Goal: Task Accomplishment & Management: Manage account settings

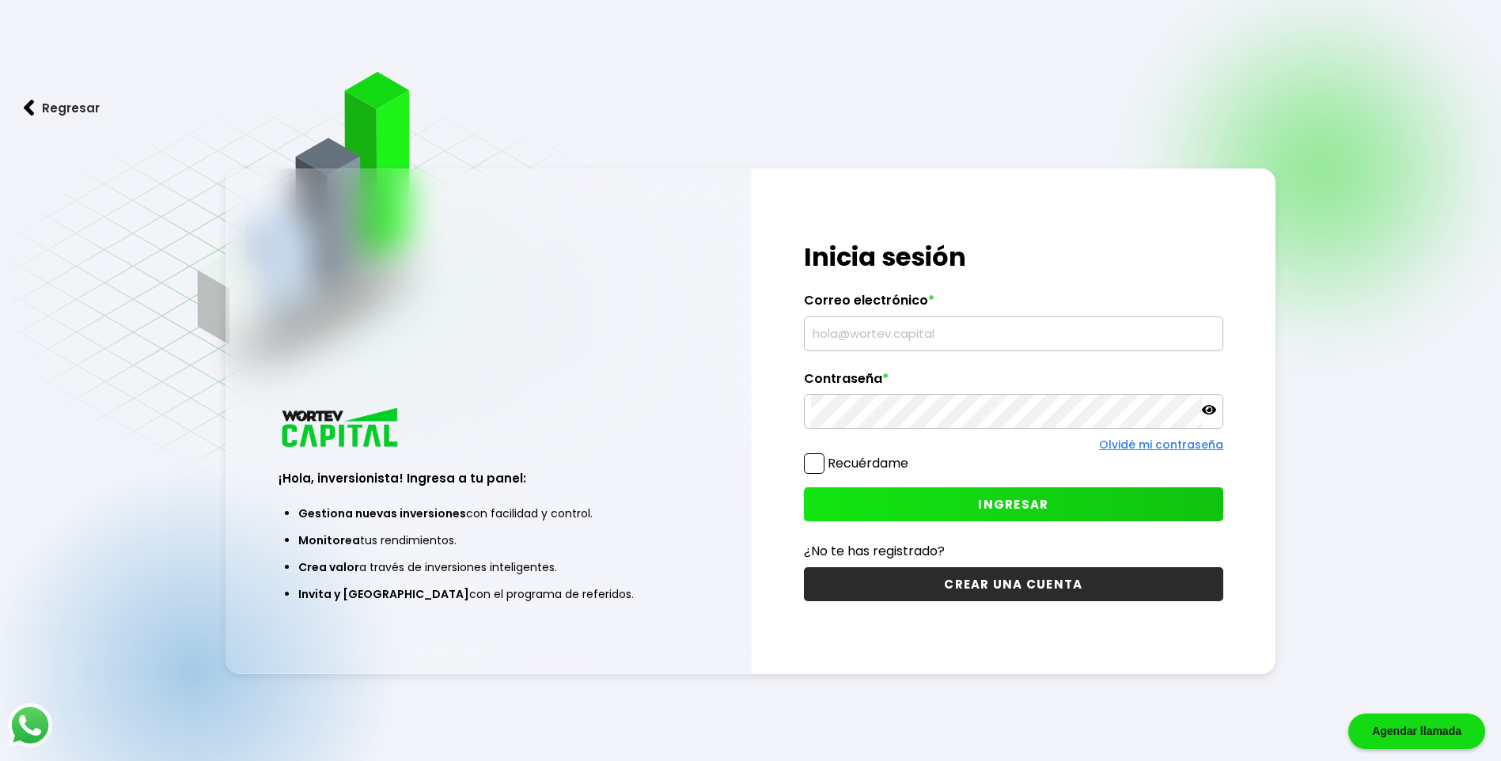
type input "[EMAIL_ADDRESS][DOMAIN_NAME]"
click at [810, 465] on span at bounding box center [814, 463] width 21 height 21
click at [912, 456] on input "Recuérdame" at bounding box center [912, 456] width 0 height 0
click at [1018, 501] on span "INGRESAR" at bounding box center [1013, 504] width 70 height 17
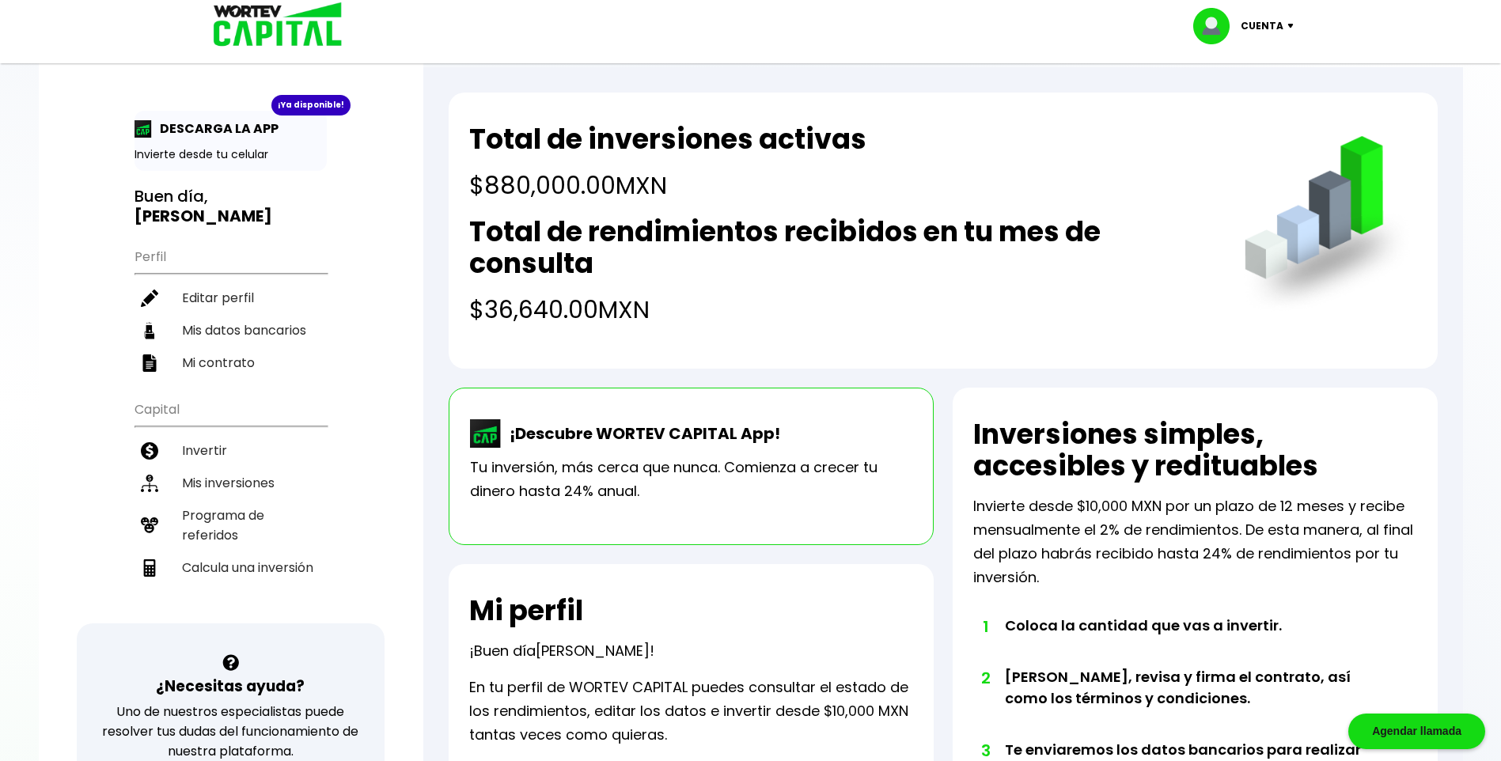
click at [594, 440] on p "¡Descubre WORTEV CAPITAL App!" at bounding box center [641, 434] width 279 height 24
click at [492, 435] on img at bounding box center [486, 433] width 32 height 28
click at [305, 107] on div "¡Ya disponible!" at bounding box center [310, 105] width 79 height 21
click at [142, 131] on img at bounding box center [143, 128] width 17 height 17
click at [193, 159] on p "Invierte desde tu celular" at bounding box center [231, 154] width 192 height 17
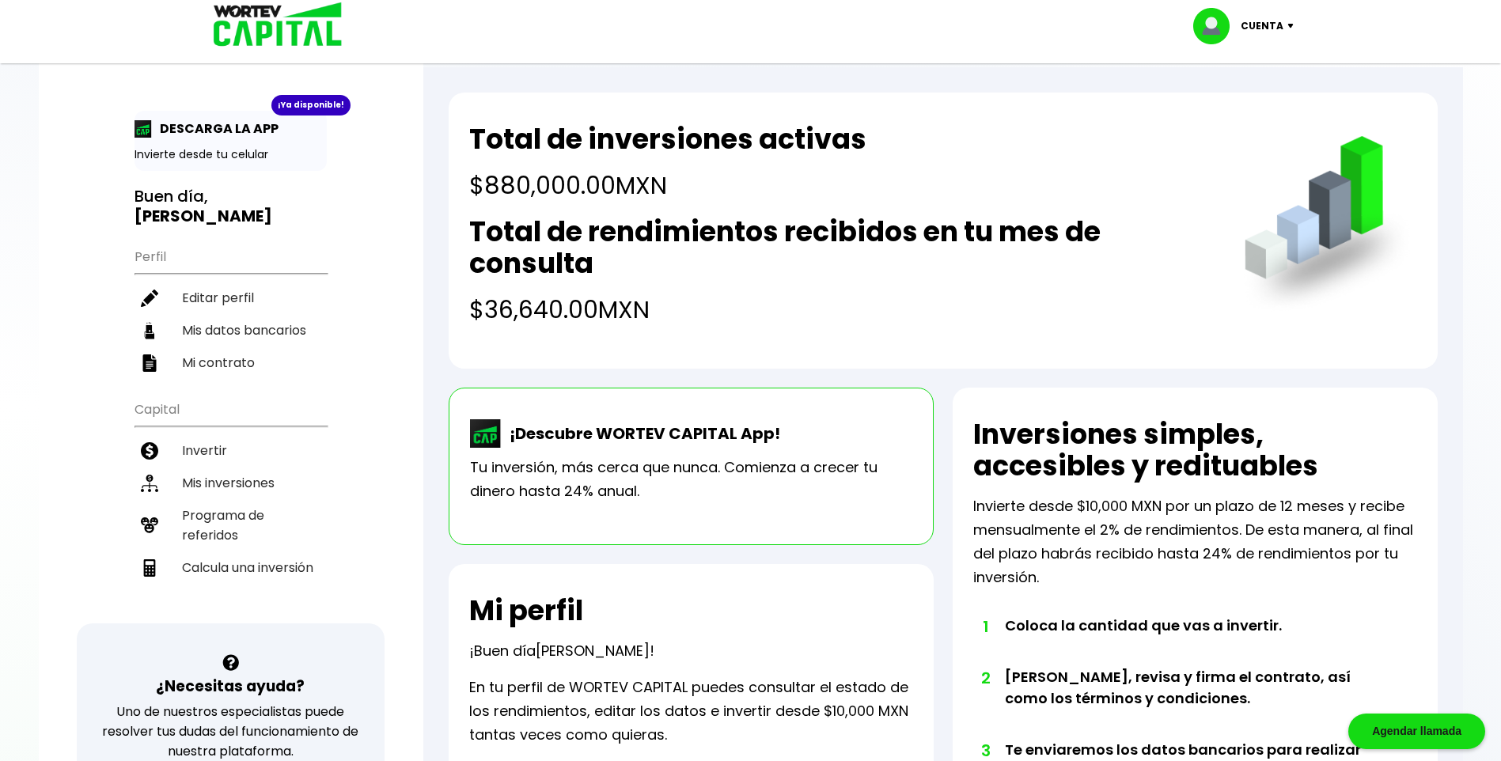
click at [223, 153] on p "Invierte desde tu celular" at bounding box center [231, 154] width 192 height 17
click at [228, 121] on p "DESCARGA LA APP" at bounding box center [215, 129] width 127 height 20
click at [237, 144] on div "¡Ya disponible! DESCARGA LA APP Invierte desde tu celular" at bounding box center [231, 141] width 192 height 60
click at [221, 468] on li "Mis inversiones" at bounding box center [231, 483] width 192 height 32
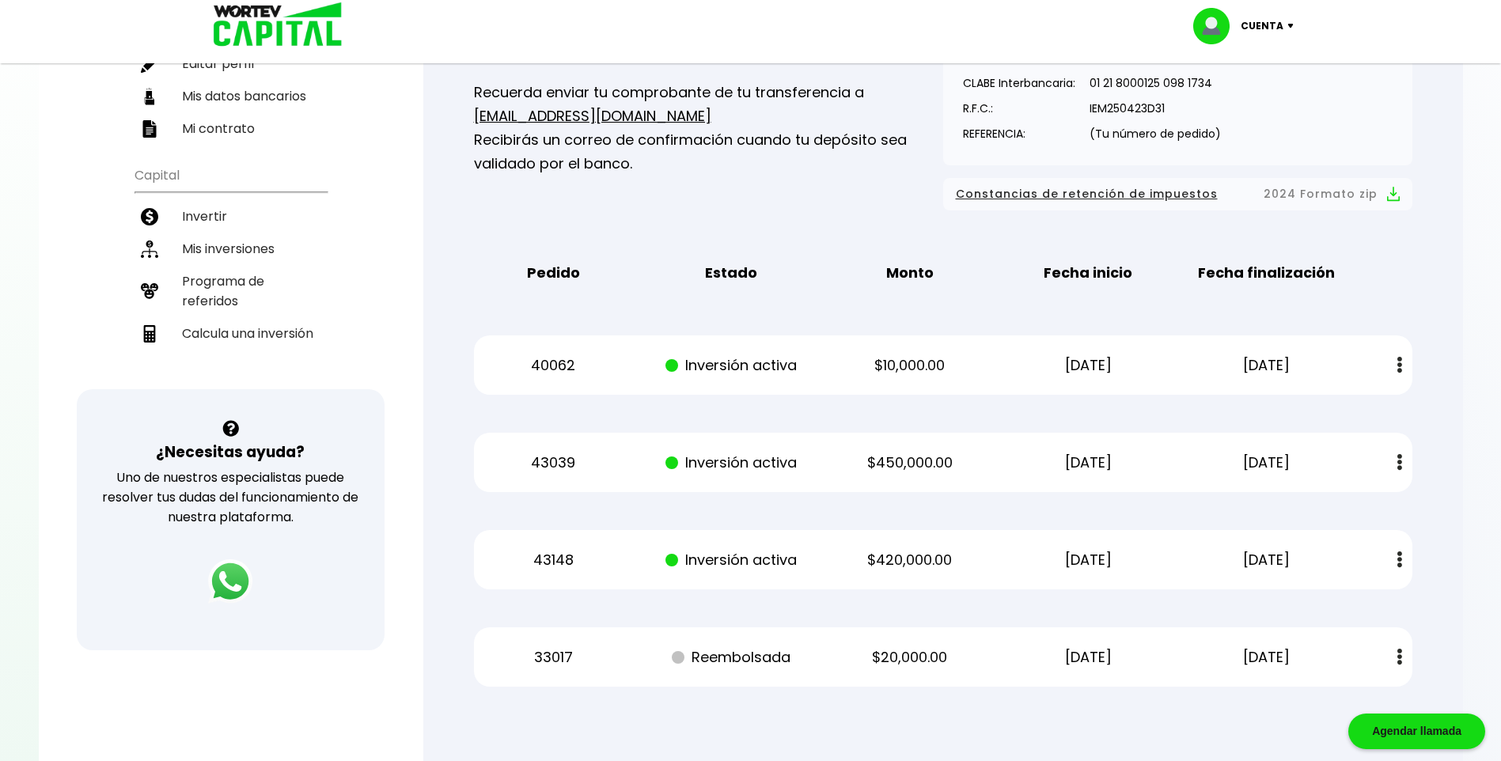
scroll to position [264, 0]
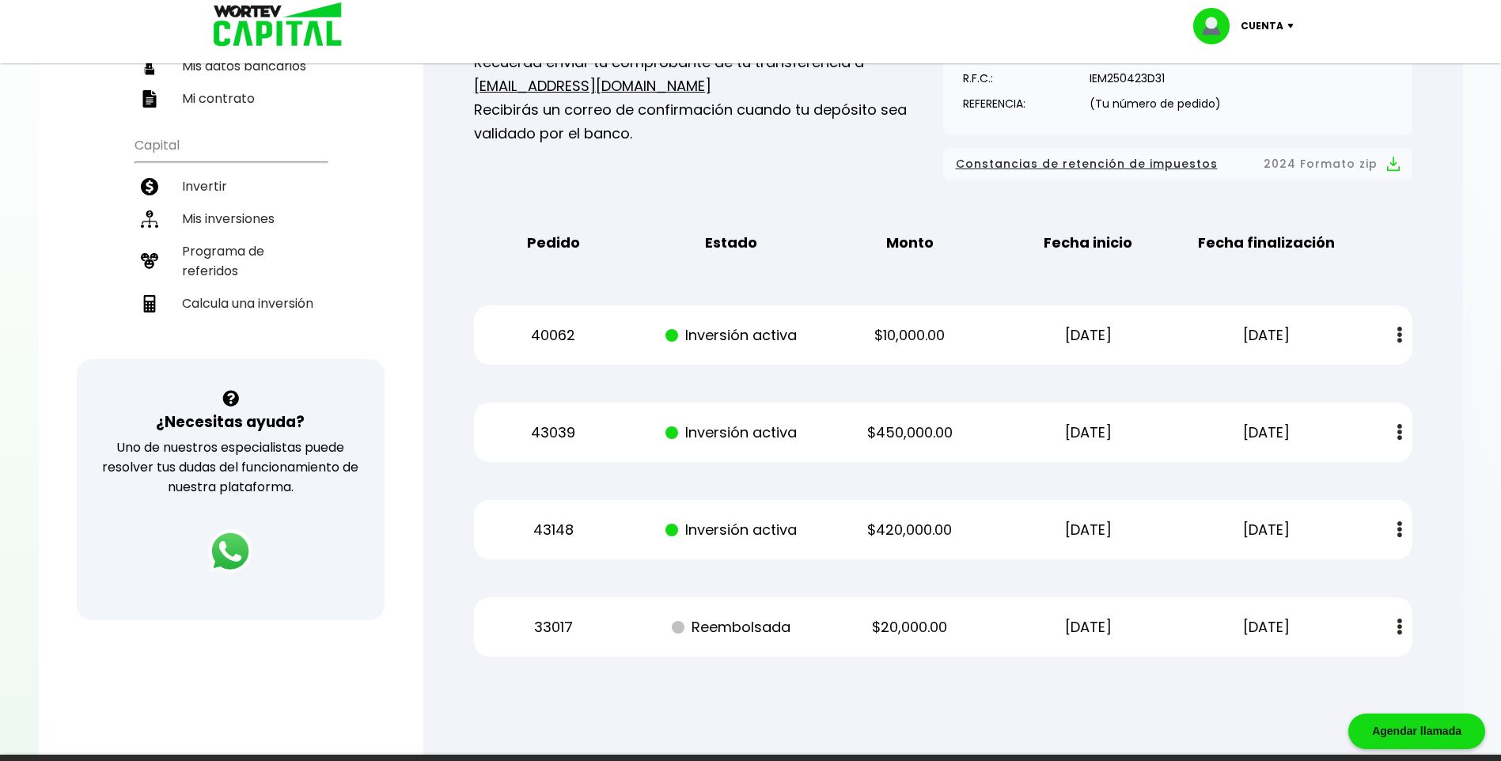
click at [1401, 335] on img at bounding box center [1400, 335] width 5 height 17
click at [1385, 267] on div "Pedido Estado Monto Fecha inicio Fecha finalización" at bounding box center [943, 242] width 939 height 49
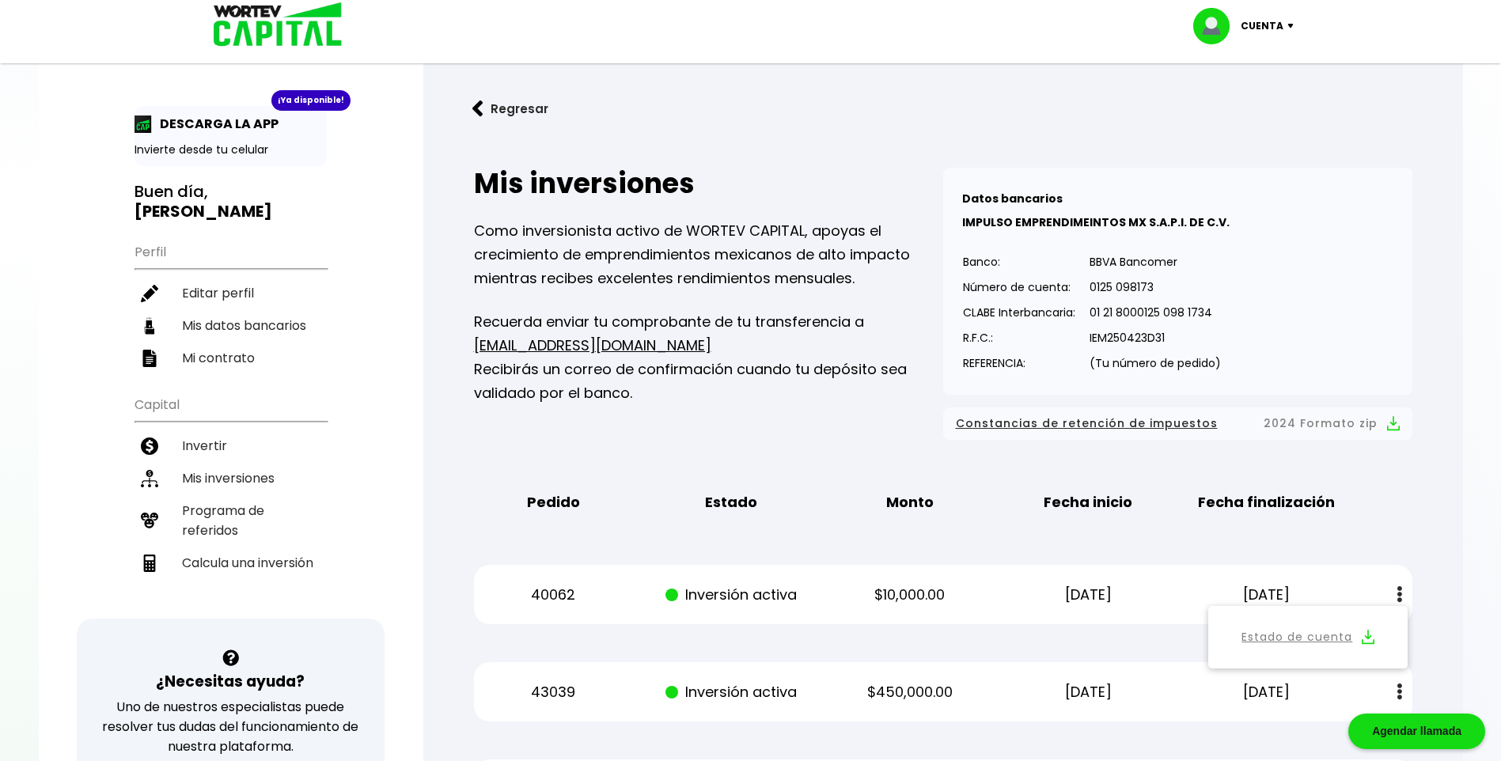
scroll to position [0, 0]
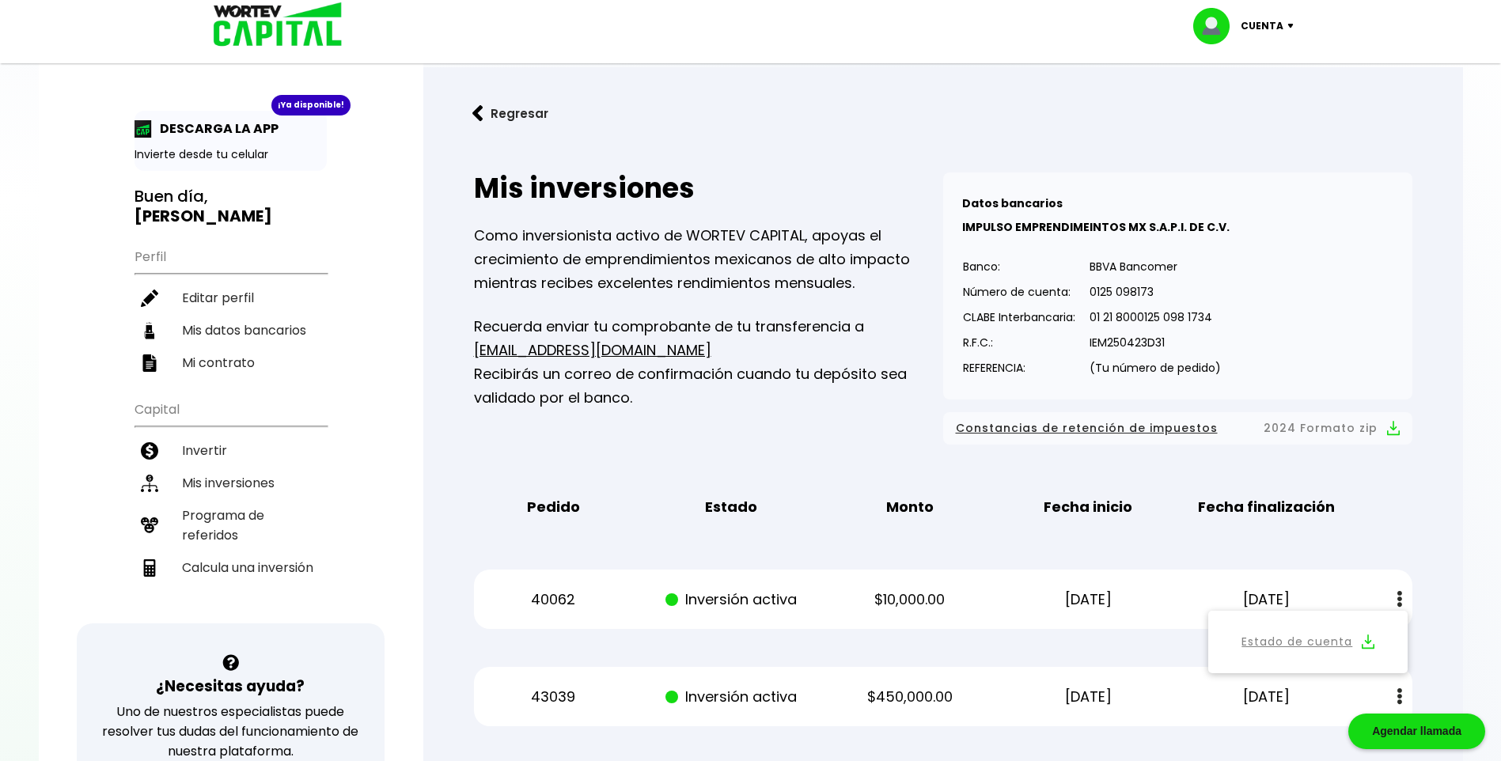
click at [232, 130] on p "DESCARGA LA APP" at bounding box center [215, 129] width 127 height 20
click at [164, 112] on div "¡Ya disponible! DESCARGA LA APP Invierte desde tu celular" at bounding box center [231, 141] width 192 height 60
click at [168, 138] on p "DESCARGA LA APP" at bounding box center [215, 129] width 127 height 20
click at [733, 601] on p "Inversión activa" at bounding box center [732, 600] width 150 height 24
click at [550, 598] on p "40062" at bounding box center [553, 600] width 150 height 24
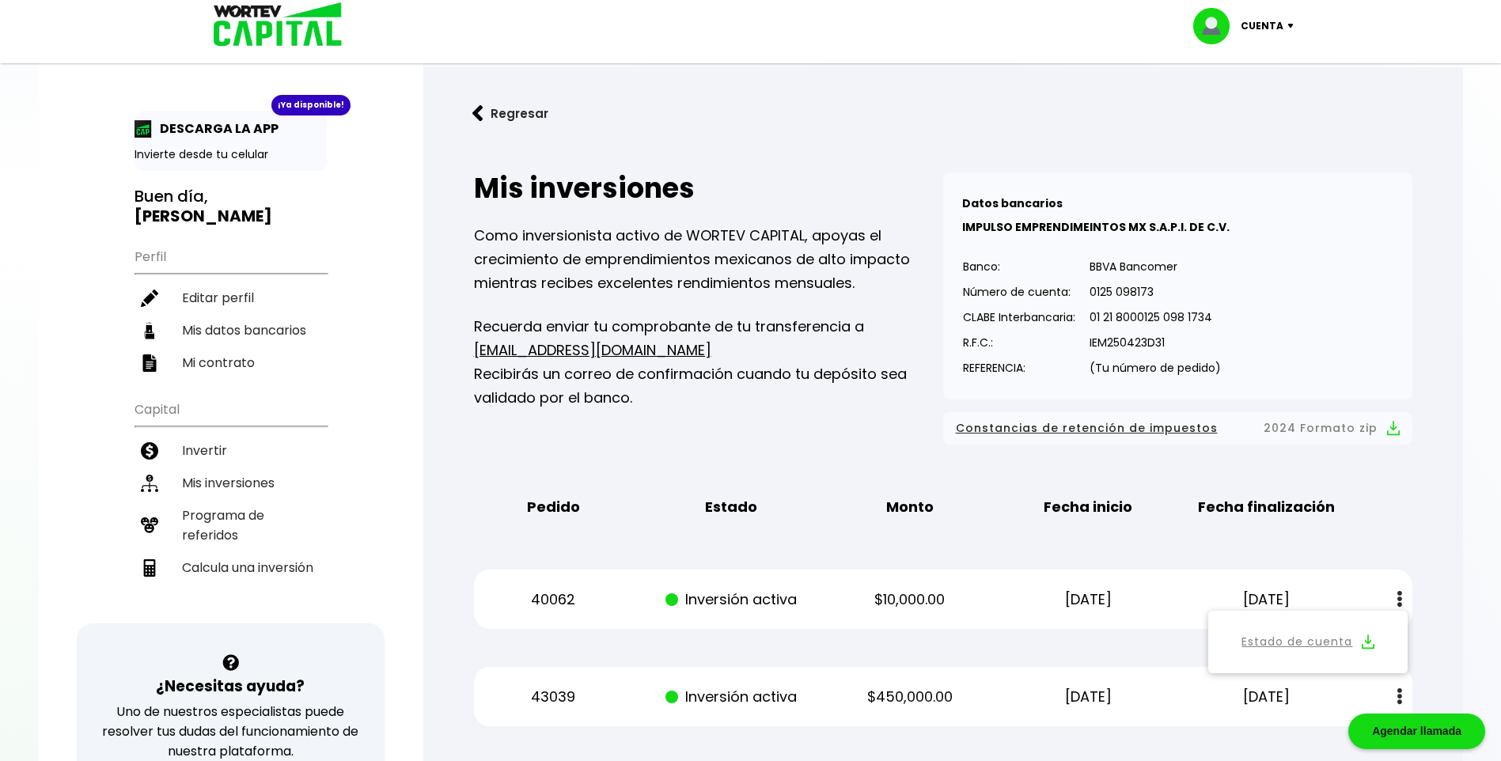
click at [1084, 597] on p "[DATE]" at bounding box center [1088, 600] width 150 height 24
click at [214, 135] on p "DESCARGA LA APP" at bounding box center [215, 129] width 127 height 20
click at [141, 125] on img at bounding box center [143, 128] width 17 height 17
drag, startPoint x: 141, startPoint y: 125, endPoint x: 162, endPoint y: 125, distance: 21.4
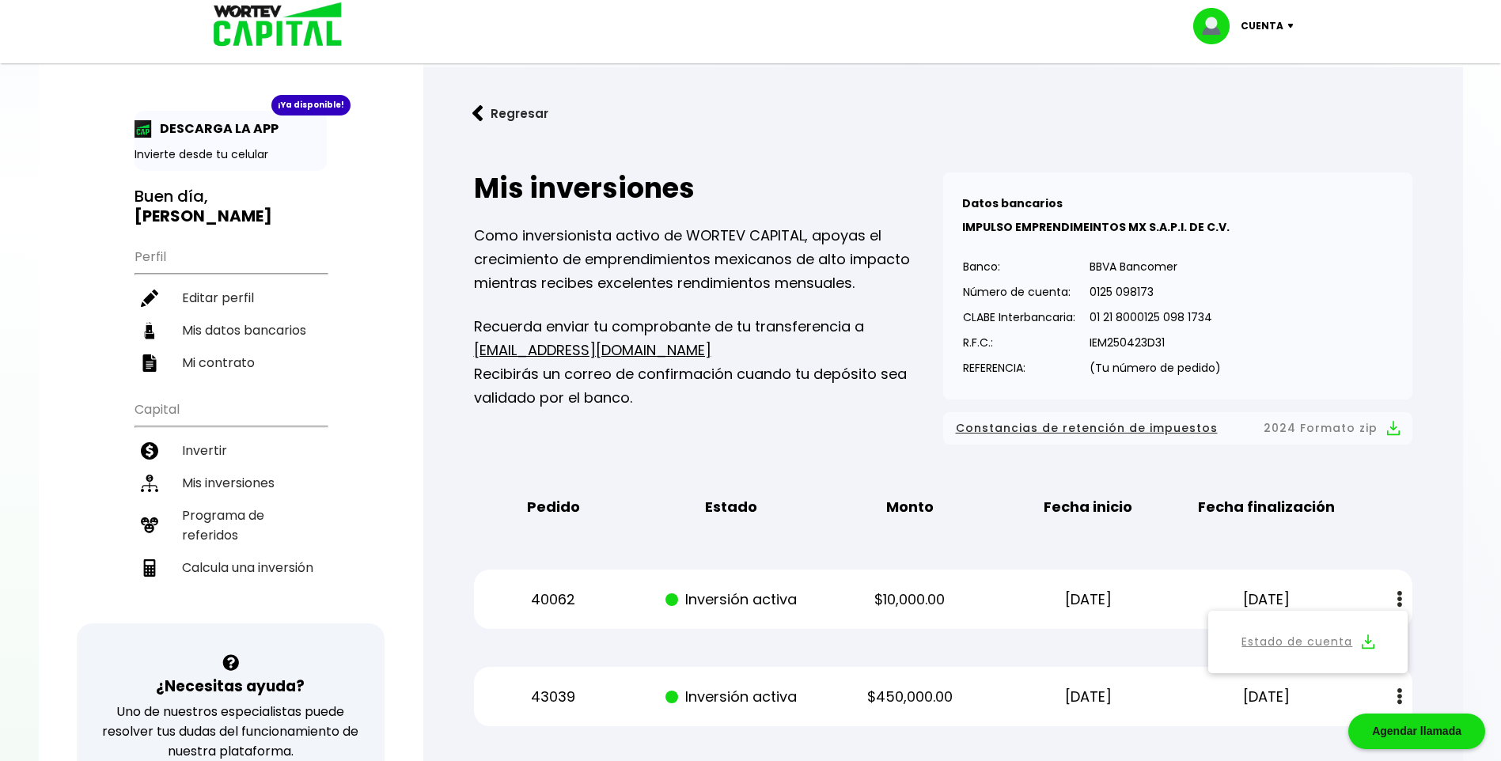
click at [140, 125] on img at bounding box center [143, 128] width 17 height 17
click at [187, 149] on p "Invierte desde tu celular" at bounding box center [231, 154] width 192 height 17
drag, startPoint x: 187, startPoint y: 149, endPoint x: 221, endPoint y: 146, distance: 34.1
click at [221, 146] on p "Invierte desde tu celular" at bounding box center [231, 154] width 192 height 17
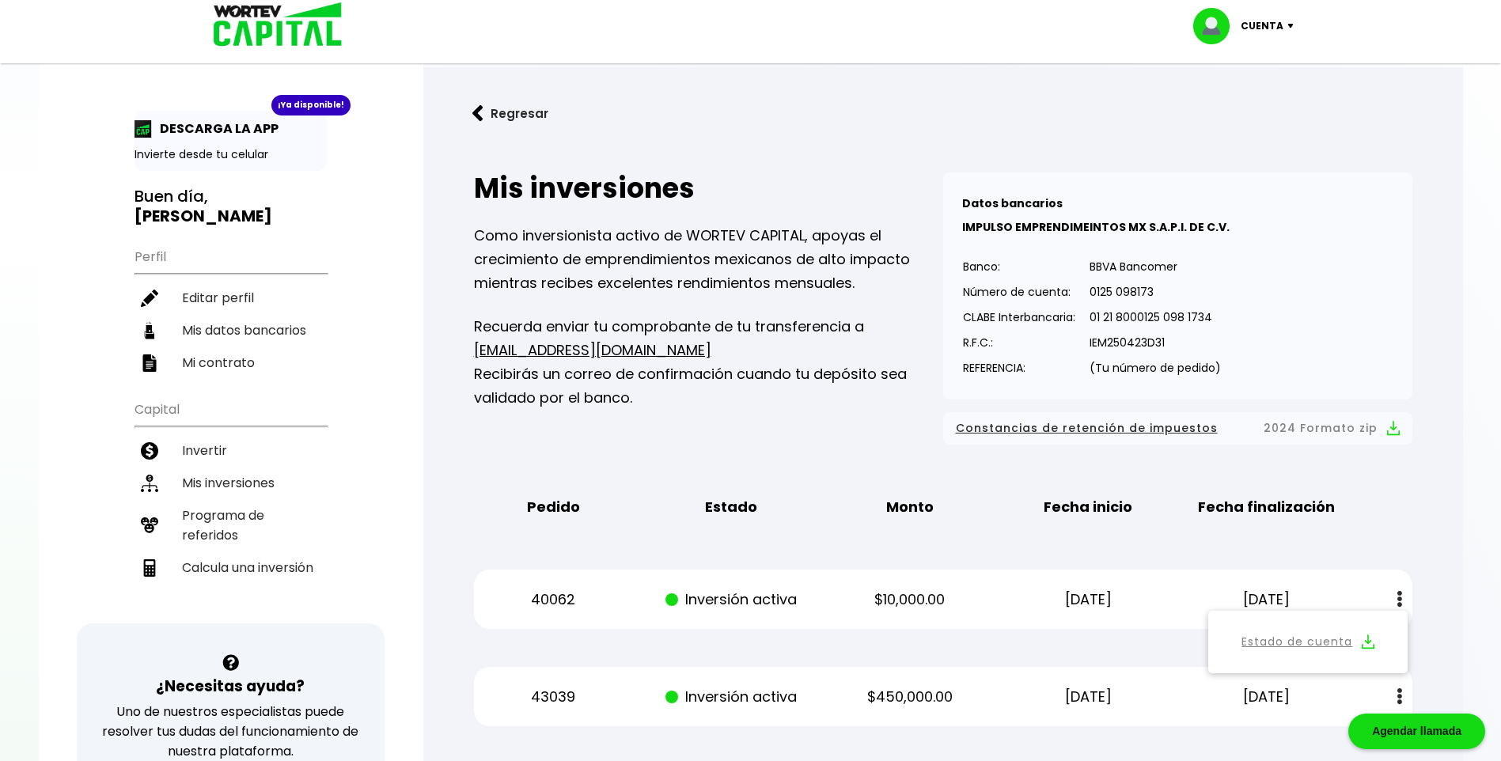
click at [1291, 27] on img at bounding box center [1294, 26] width 21 height 5
click at [1261, 97] on li "Cerrar sesión" at bounding box center [1245, 105] width 127 height 32
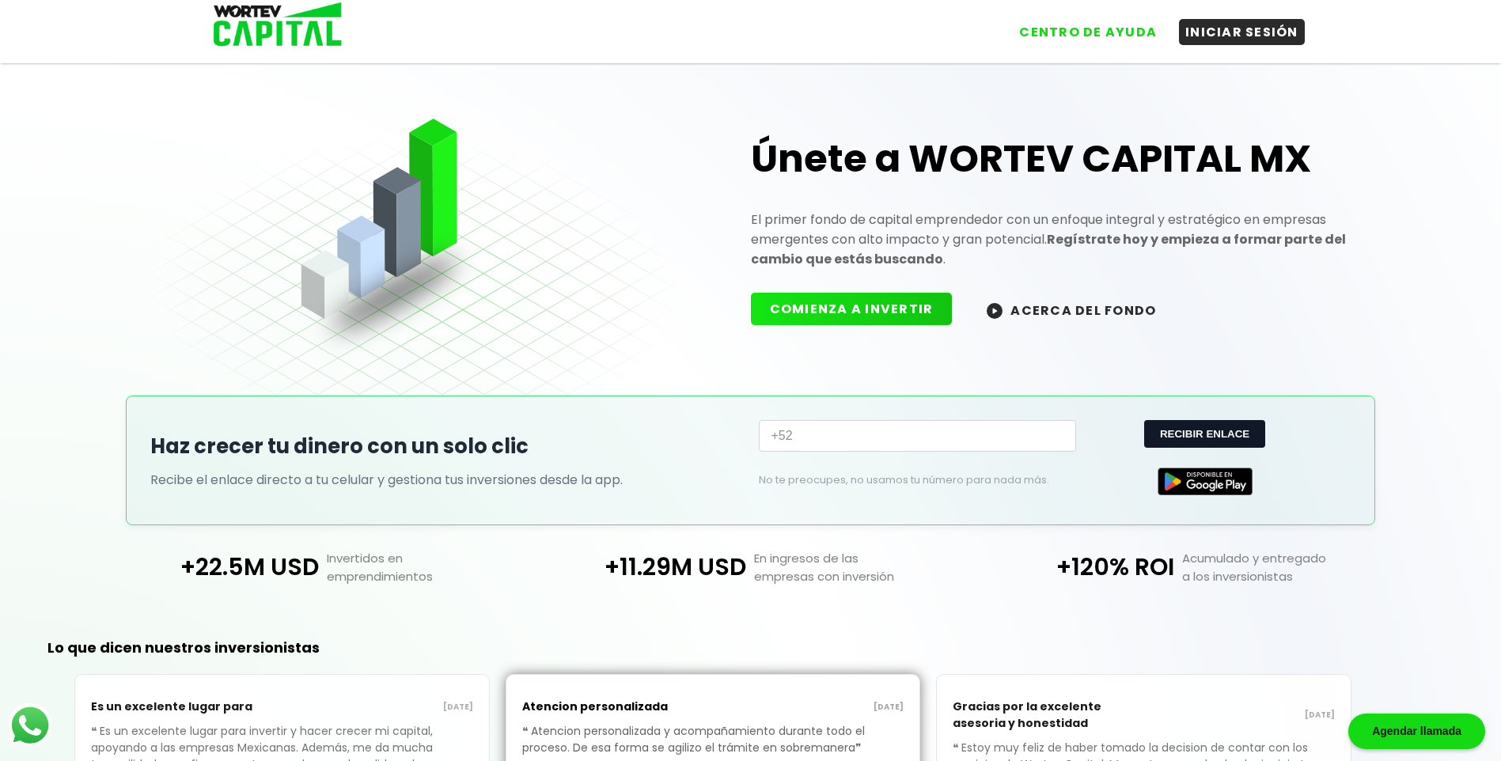
click at [1208, 480] on img at bounding box center [1205, 482] width 95 height 28
click at [1191, 476] on img at bounding box center [1205, 482] width 95 height 28
